Goal: Use online tool/utility: Use online tool/utility

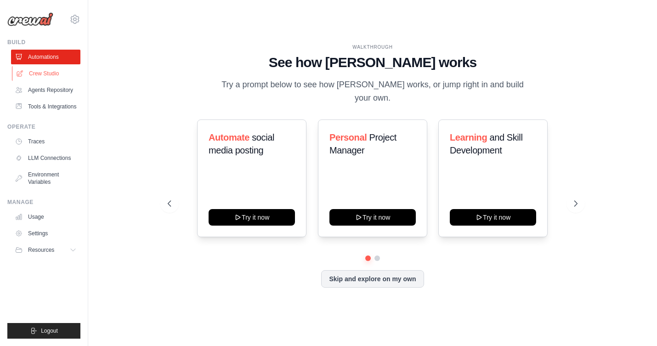
click at [48, 71] on link "Crew Studio" at bounding box center [46, 73] width 69 height 15
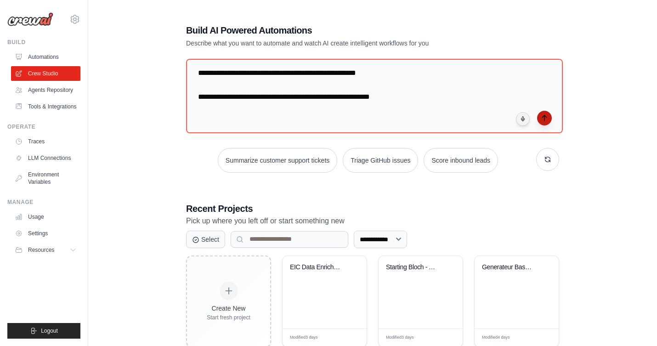
type textarea "**********"
click at [546, 117] on icon "submit" at bounding box center [544, 117] width 7 height 7
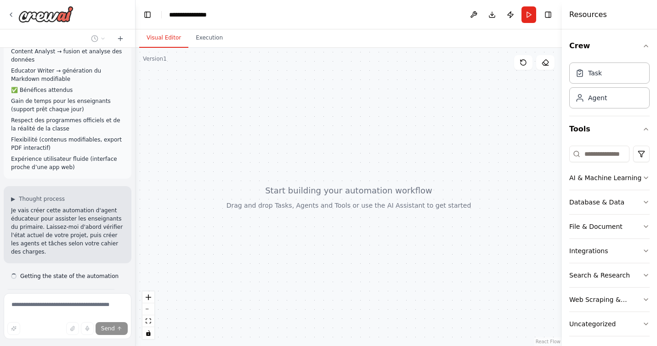
scroll to position [993, 0]
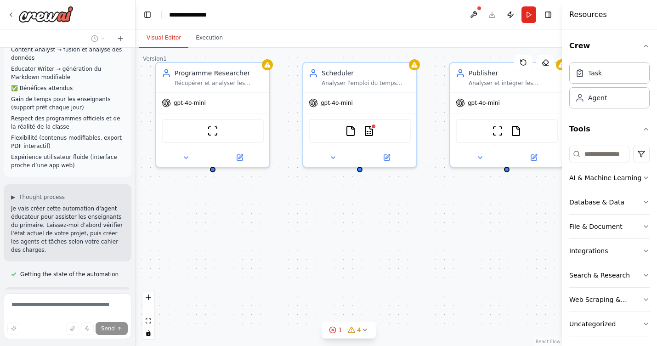
drag, startPoint x: 467, startPoint y: 242, endPoint x: 303, endPoint y: 210, distance: 167.1
click at [303, 210] on div "Programme Researcher Récupérer et analyser les programmes officiels Eduscol pou…" at bounding box center [349, 197] width 426 height 298
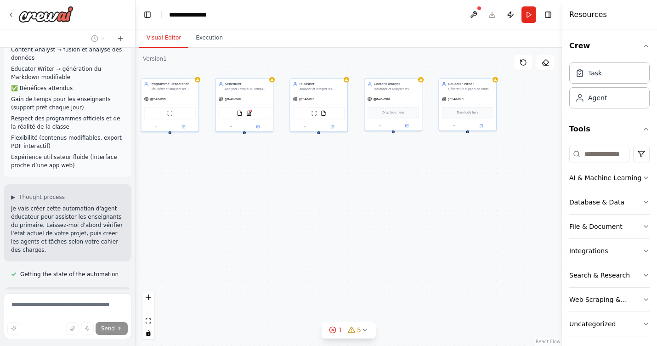
drag, startPoint x: 382, startPoint y: 243, endPoint x: 295, endPoint y: 186, distance: 104.3
click at [295, 186] on div "Programme Researcher Récupérer et analyser les programmes officiels Eduscol pou…" at bounding box center [349, 197] width 426 height 298
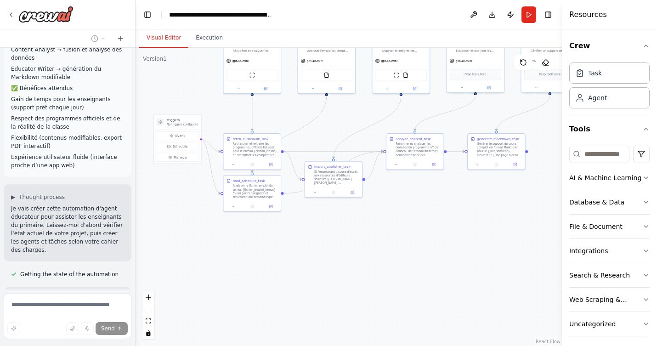
drag, startPoint x: 272, startPoint y: 261, endPoint x: 355, endPoint y: 222, distance: 91.7
click at [354, 222] on div ".deletable-edge-delete-btn { width: 20px; height: 20px; border: 0px solid #ffff…" at bounding box center [349, 197] width 426 height 298
click at [203, 39] on button "Execution" at bounding box center [209, 37] width 42 height 19
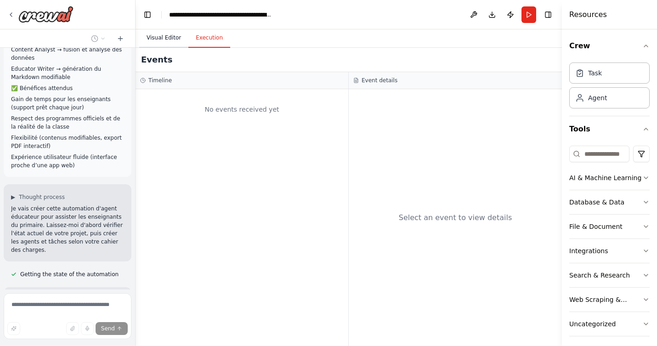
click at [163, 40] on button "Visual Editor" at bounding box center [163, 37] width 49 height 19
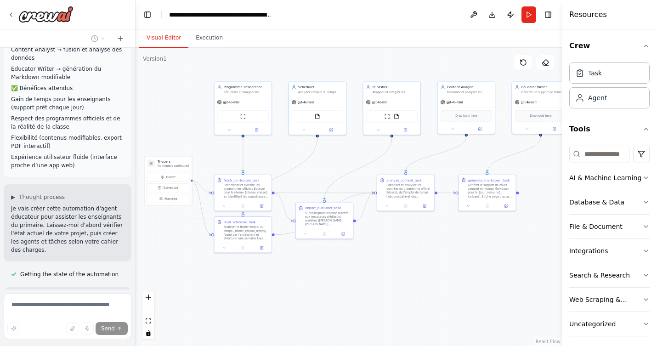
drag, startPoint x: 410, startPoint y: 233, endPoint x: 400, endPoint y: 274, distance: 42.5
click at [400, 274] on div ".deletable-edge-delete-btn { width: 20px; height: 20px; border: 0px solid #ffff…" at bounding box center [349, 197] width 426 height 298
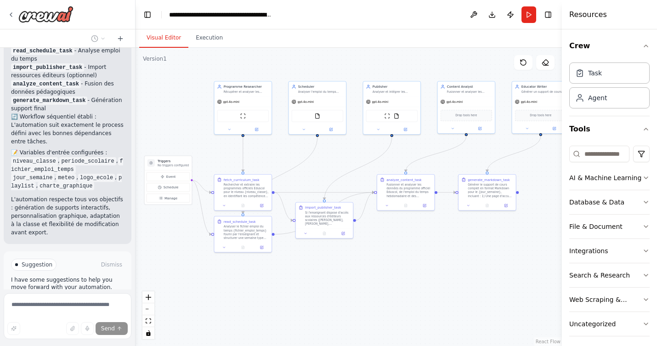
scroll to position [2374, 0]
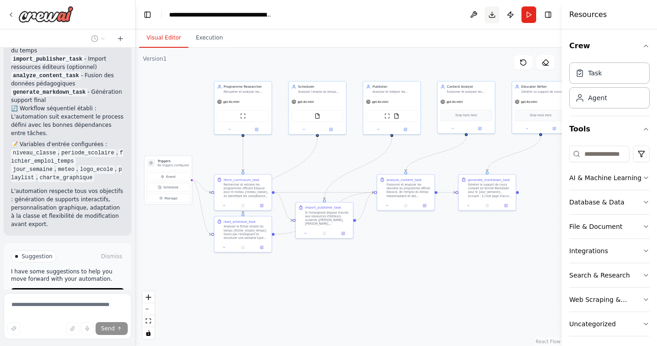
click at [494, 14] on button "Download" at bounding box center [492, 14] width 15 height 17
